Goal: Task Accomplishment & Management: Manage account settings

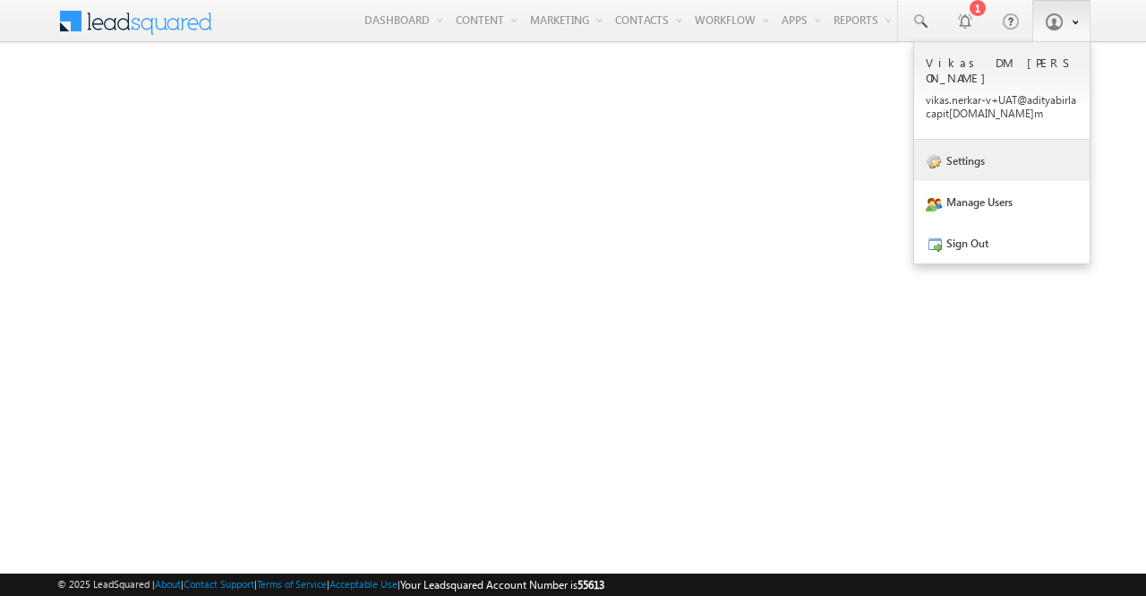
click at [983, 144] on link "Settings" at bounding box center [1002, 160] width 176 height 41
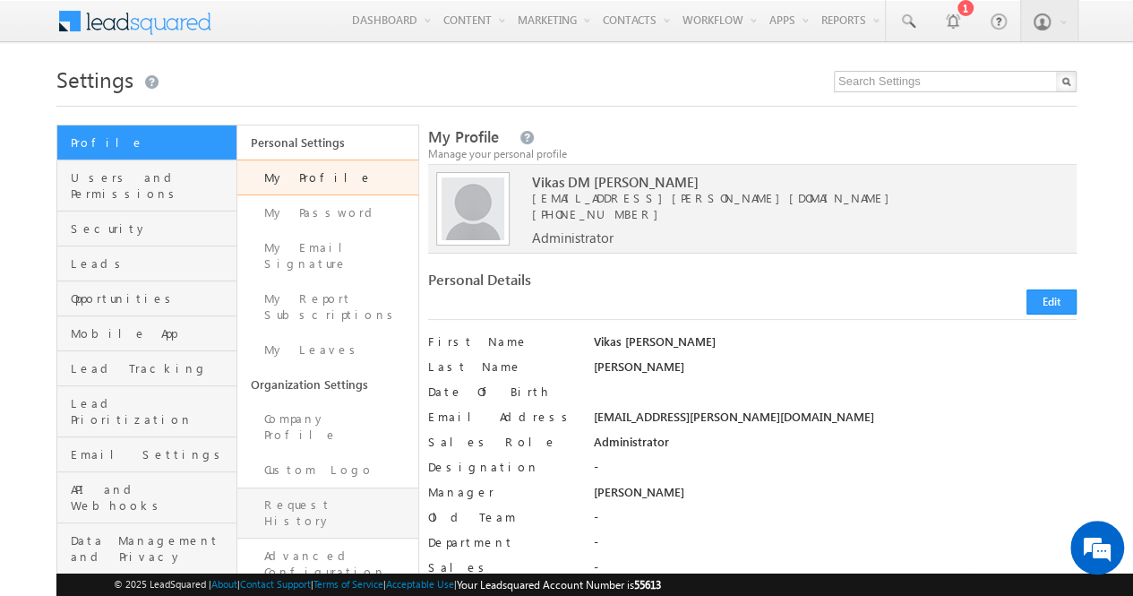
click at [322, 487] on link "Request History" at bounding box center [327, 512] width 180 height 51
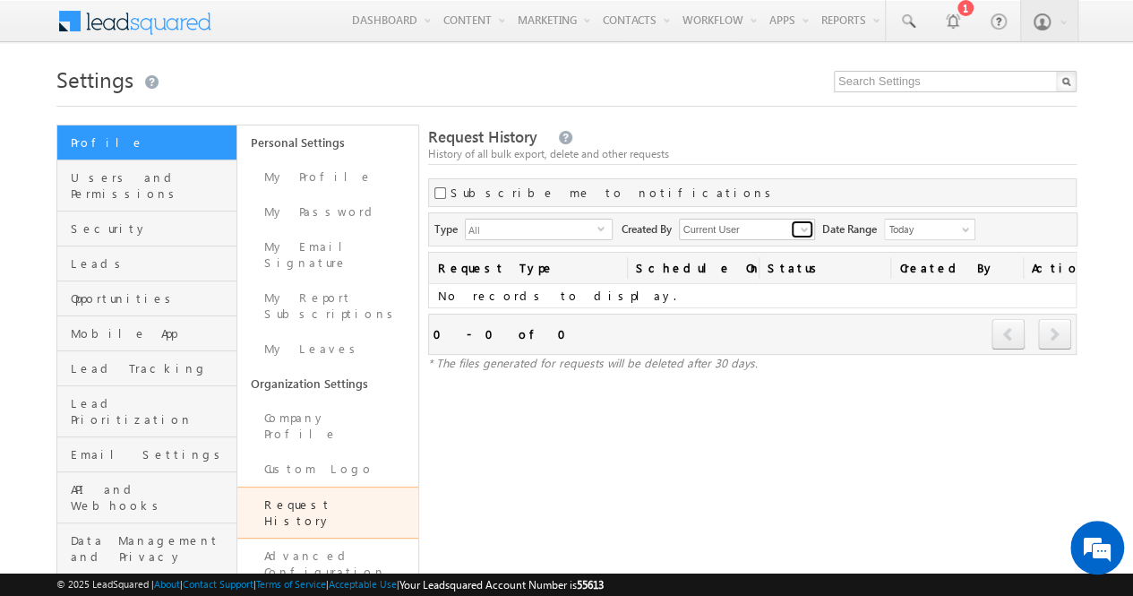
click at [807, 228] on span at bounding box center [804, 229] width 14 height 14
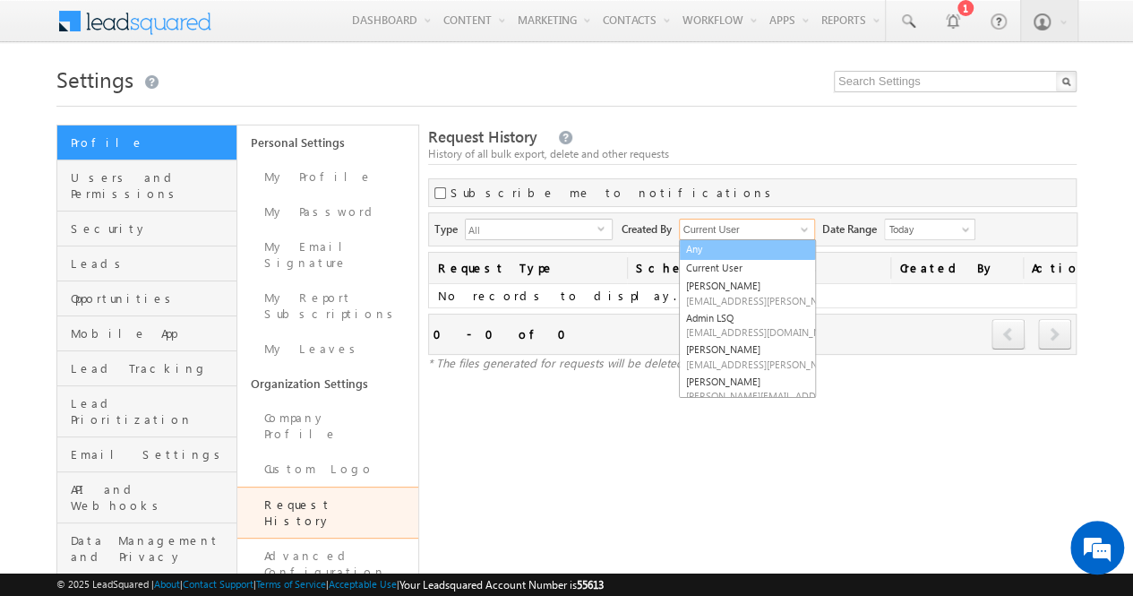
click at [777, 243] on link "Any" at bounding box center [747, 249] width 137 height 21
type input "Any"
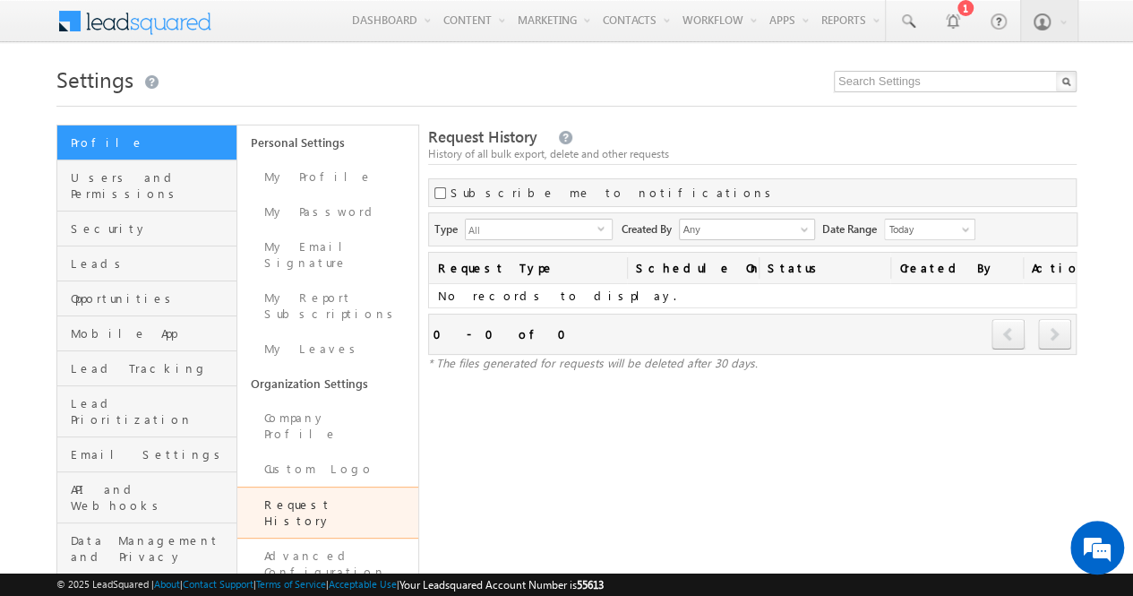
click at [872, 153] on div "History of all bulk export, delete and other requests" at bounding box center [752, 154] width 648 height 16
